Goal: Task Accomplishment & Management: Manage account settings

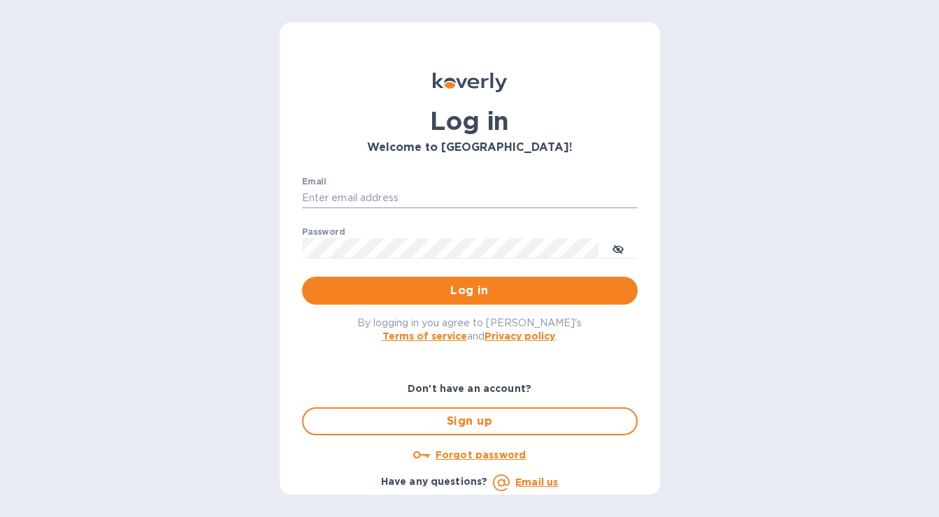
click at [415, 203] on input "Email" at bounding box center [470, 198] width 336 height 21
type input "[EMAIL_ADDRESS][DOMAIN_NAME]"
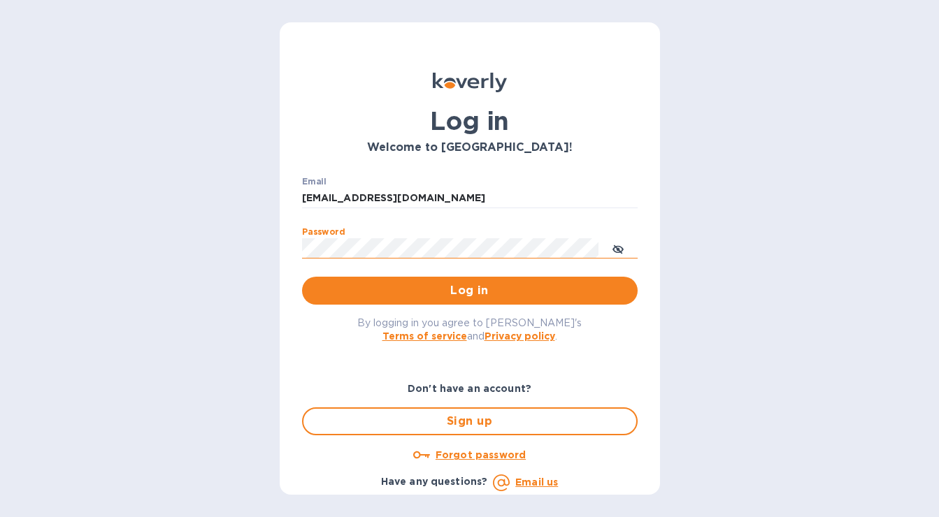
click at [608, 254] on button "toggle password visibility" at bounding box center [618, 248] width 28 height 28
click at [531, 289] on span "Log in" at bounding box center [469, 290] width 313 height 17
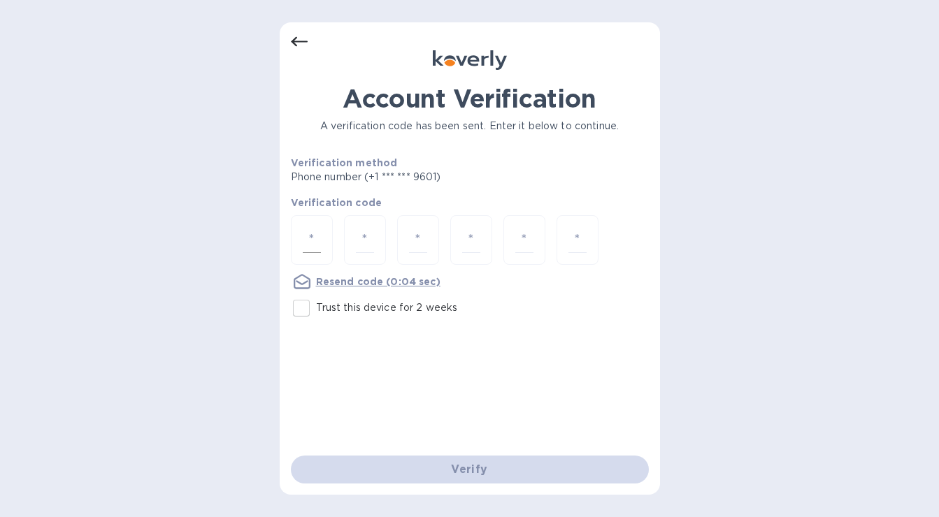
click at [323, 247] on div at bounding box center [312, 240] width 42 height 50
type input "4"
type input "2"
type input "9"
type input "7"
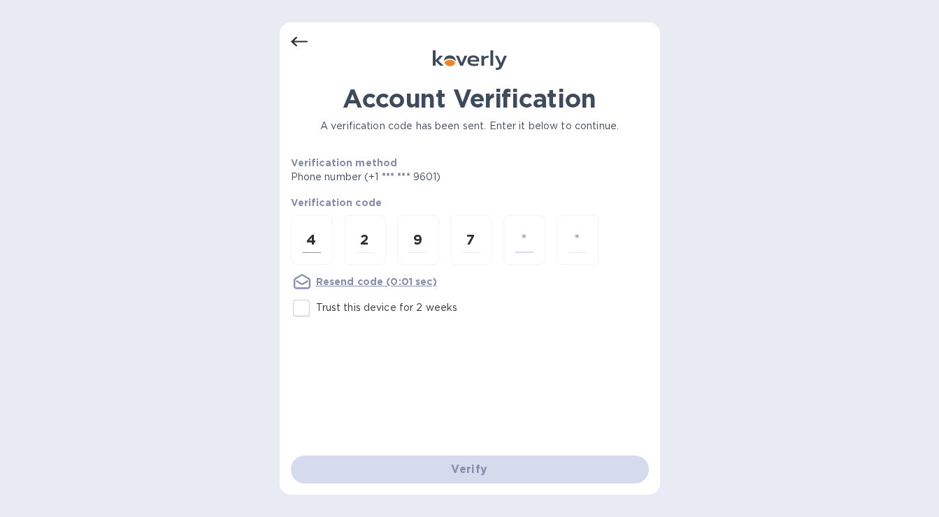
type input "0"
type input "1"
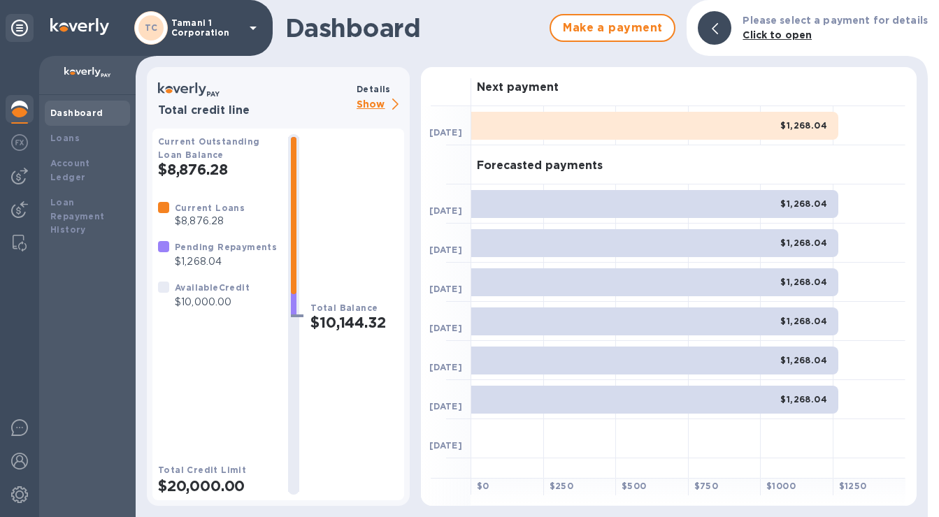
click at [726, 28] on div at bounding box center [715, 28] width 34 height 34
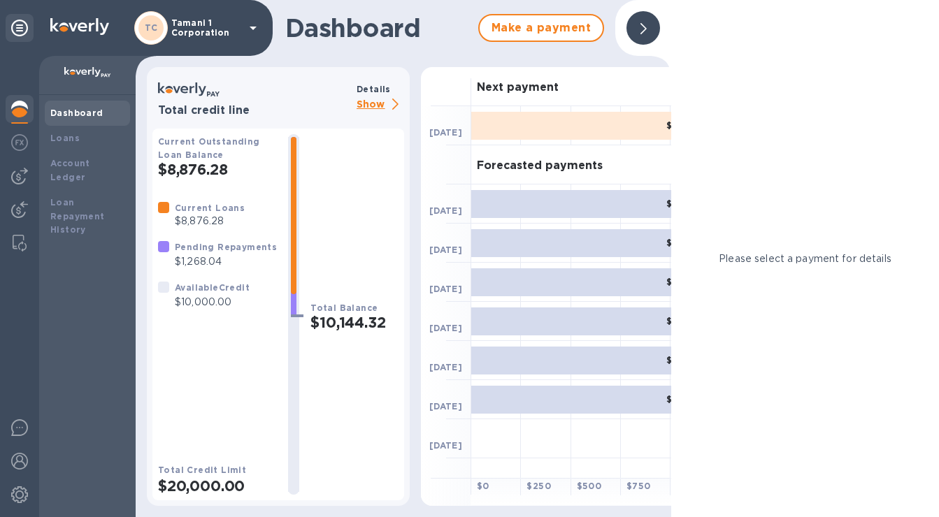
click at [655, 14] on div at bounding box center [643, 28] width 45 height 45
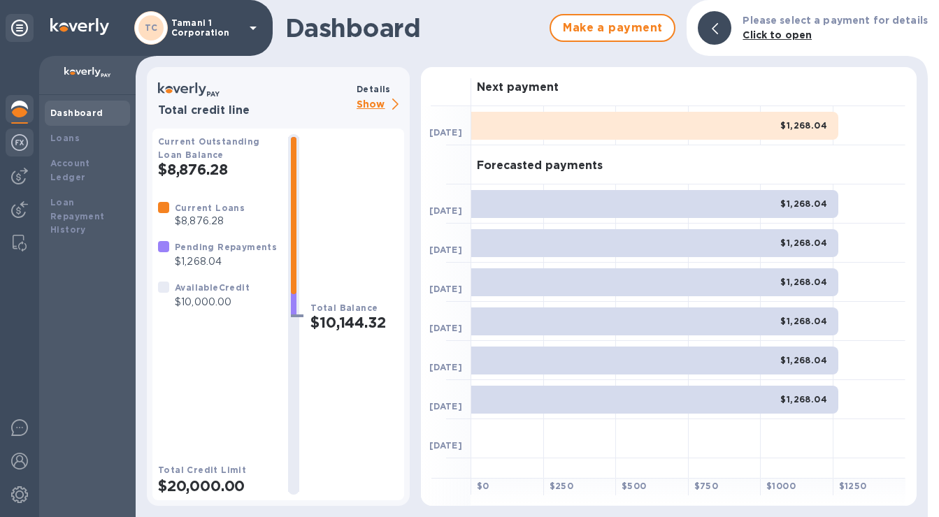
click at [20, 140] on img at bounding box center [19, 142] width 17 height 17
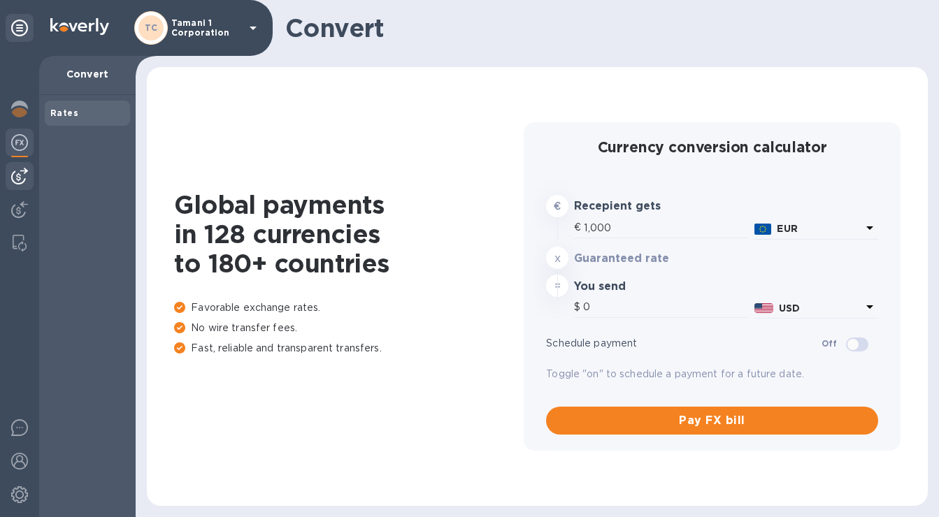
click at [11, 181] on img at bounding box center [19, 176] width 17 height 17
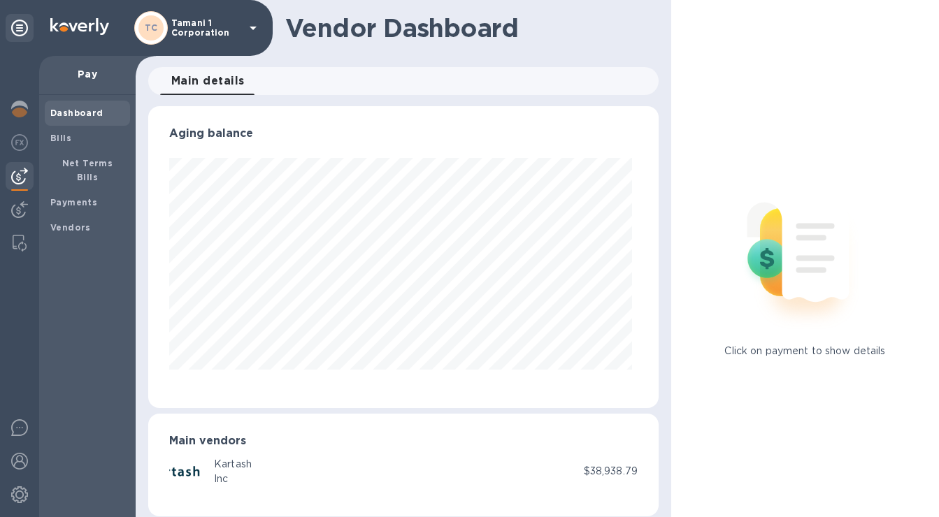
scroll to position [302, 505]
click at [82, 141] on span "Bills" at bounding box center [87, 138] width 74 height 14
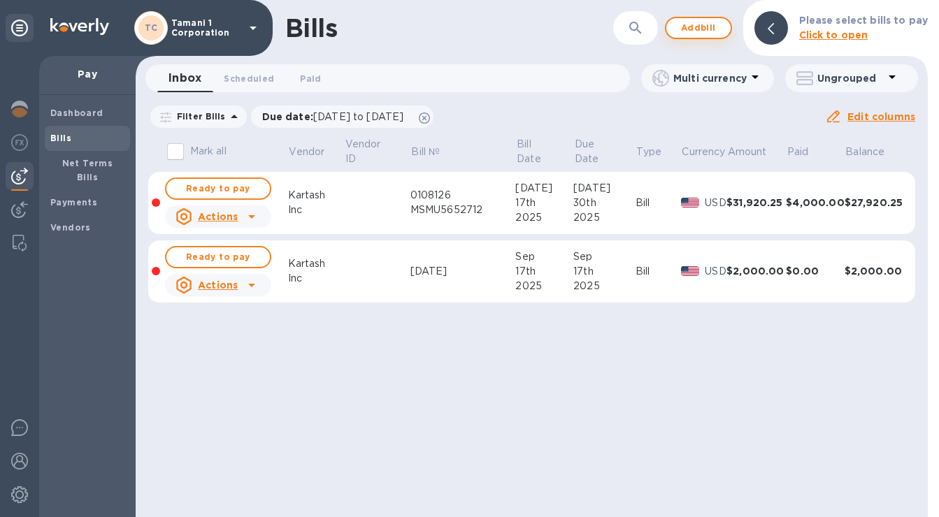
click at [717, 31] on span "Add bill" at bounding box center [698, 28] width 42 height 17
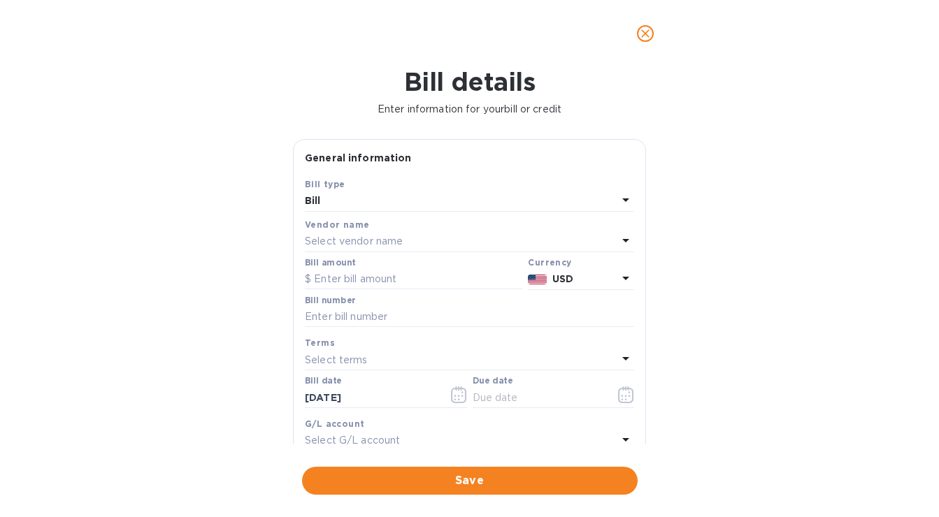
click at [437, 240] on div "Select vendor name" at bounding box center [461, 242] width 313 height 20
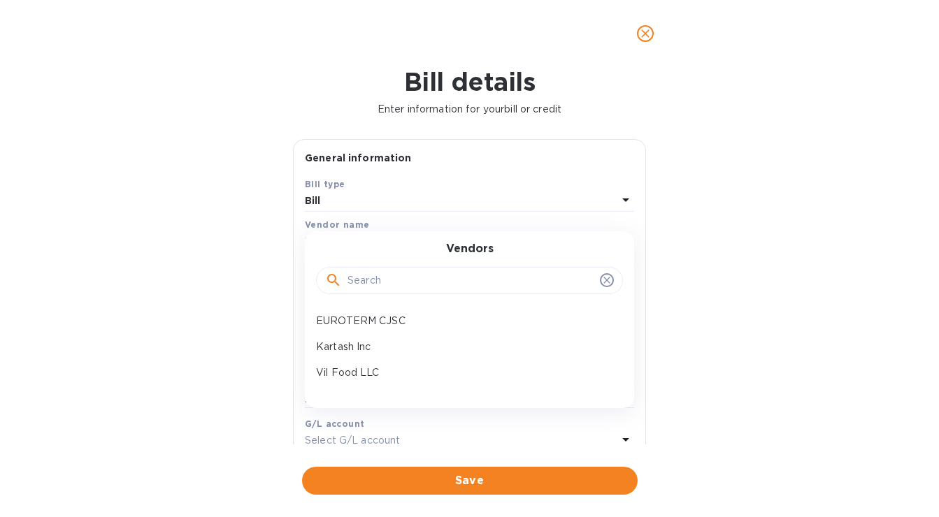
click at [411, 289] on input "text" at bounding box center [470, 281] width 247 height 21
click at [643, 34] on icon "close" at bounding box center [645, 33] width 8 height 8
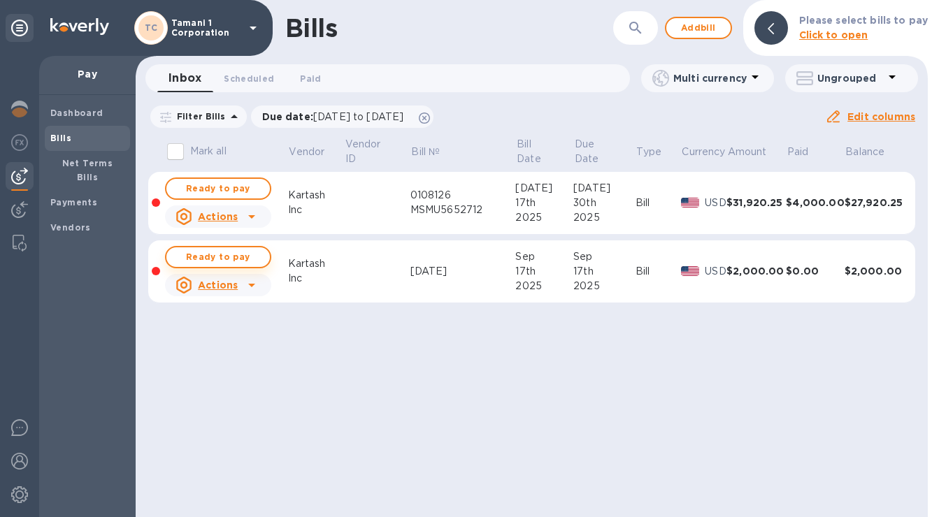
click at [226, 262] on span "Ready to pay" at bounding box center [218, 257] width 81 height 17
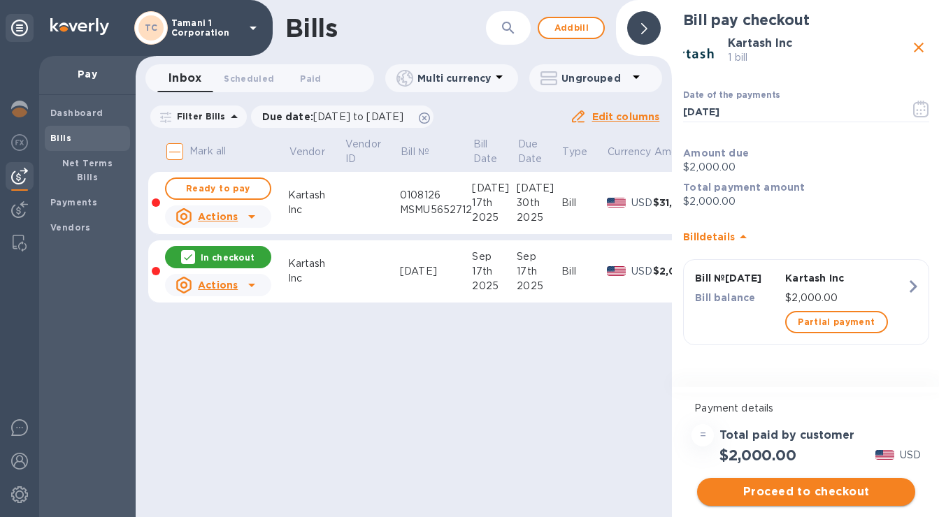
click at [810, 503] on button "Proceed to checkout" at bounding box center [806, 492] width 218 height 28
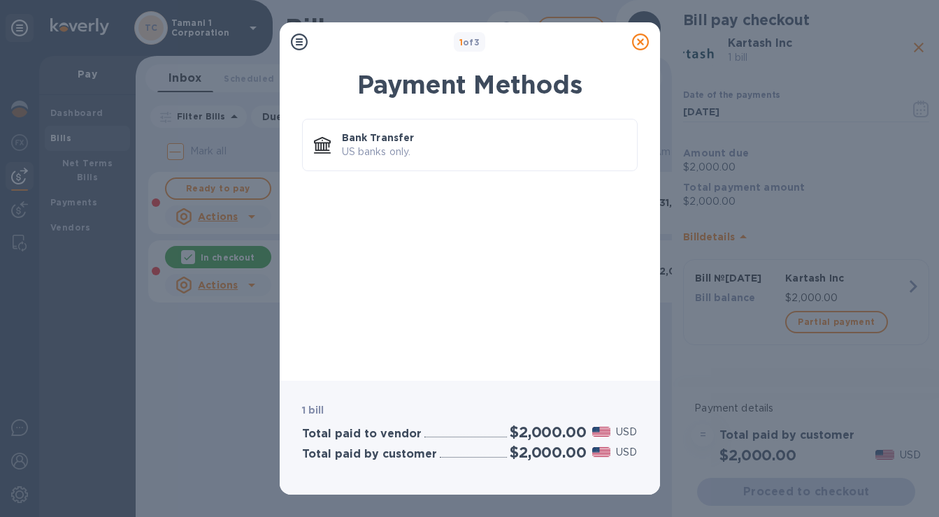
click at [645, 44] on icon at bounding box center [640, 42] width 17 height 17
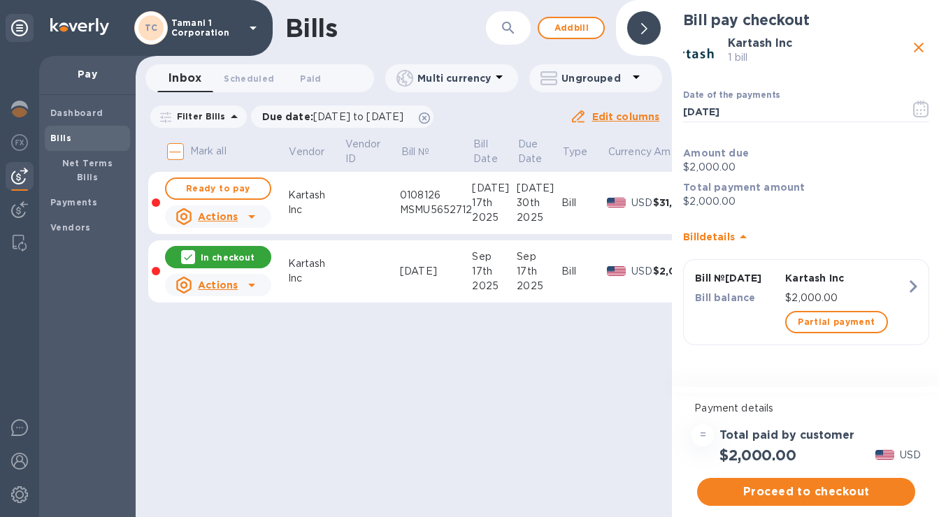
click at [910, 47] on icon "close" at bounding box center [918, 47] width 17 height 17
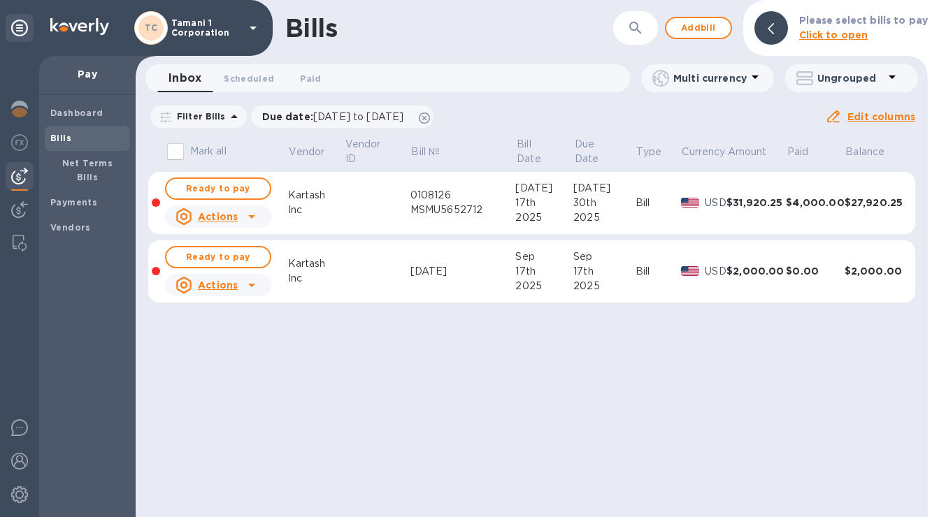
click at [781, 40] on div at bounding box center [771, 28] width 34 height 34
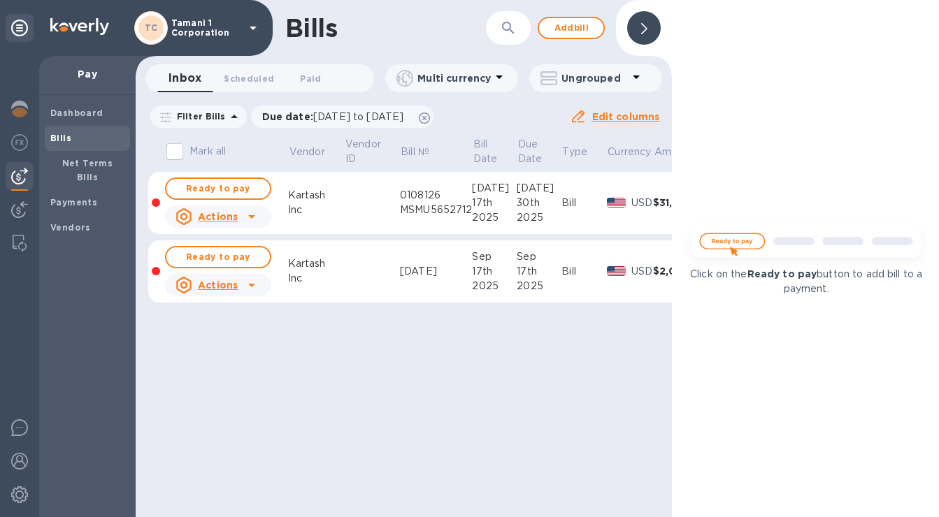
click at [640, 27] on div at bounding box center [644, 28] width 34 height 34
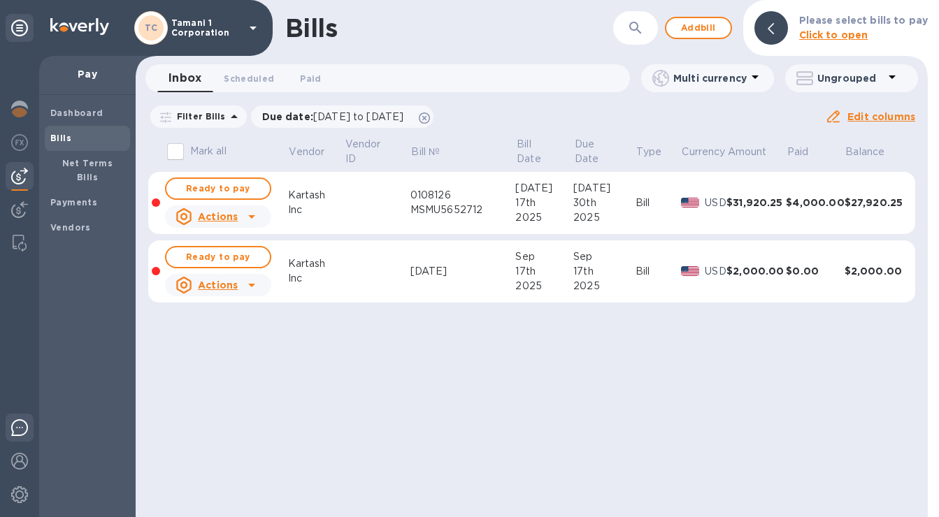
click at [19, 428] on img at bounding box center [19, 427] width 17 height 17
